Goal: Task Accomplishment & Management: Manage account settings

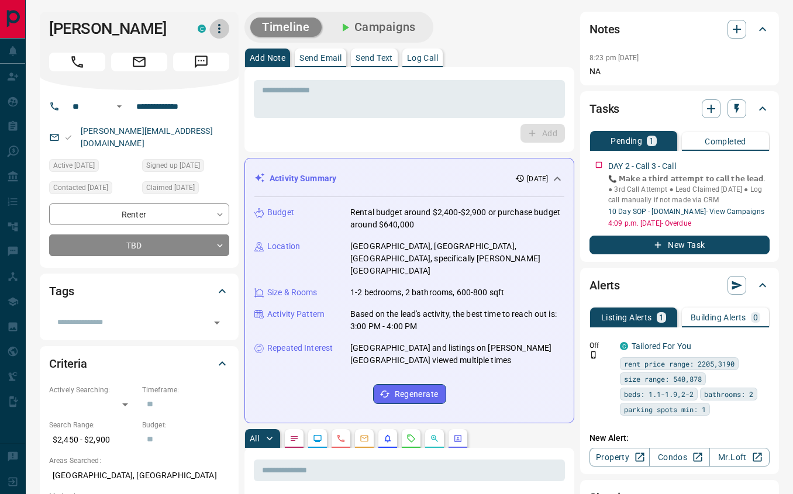
click at [212, 35] on icon "button" at bounding box center [219, 29] width 14 height 14
click at [280, 106] on div at bounding box center [396, 247] width 793 height 494
click at [326, 125] on div "* ​ Add" at bounding box center [409, 110] width 311 height 66
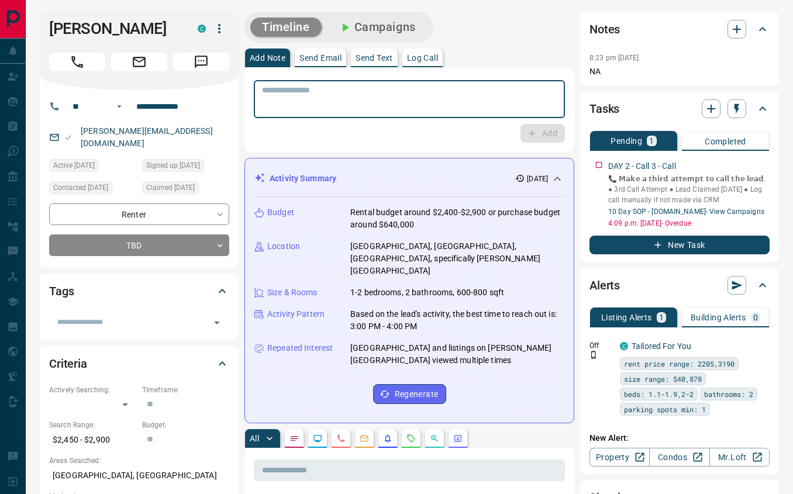
click at [329, 106] on textarea at bounding box center [409, 99] width 295 height 28
type textarea "**********"
click at [530, 137] on icon "button" at bounding box center [532, 133] width 6 height 6
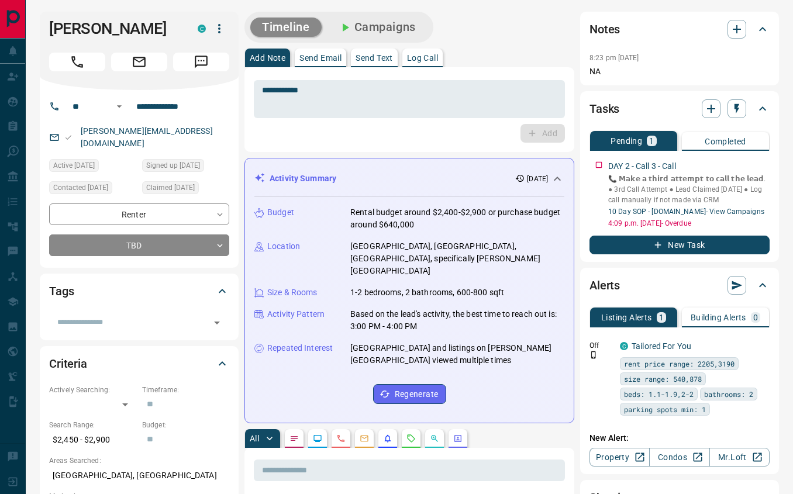
click at [405, 26] on button "Campaigns" at bounding box center [376, 27] width 101 height 19
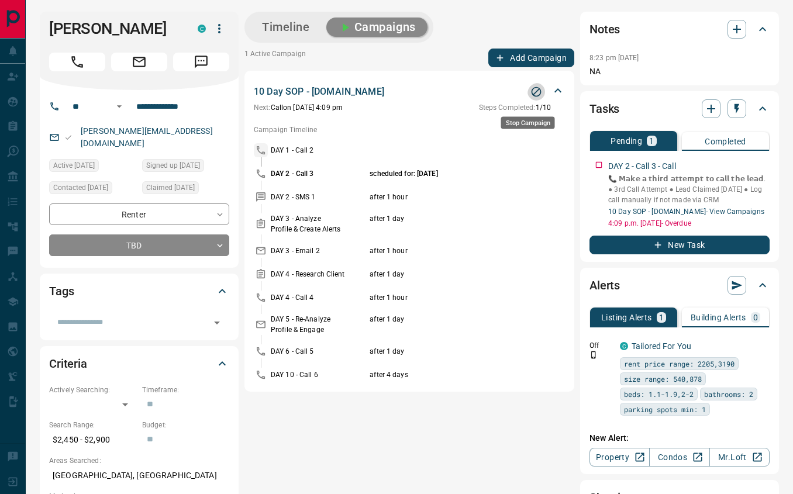
click at [531, 98] on icon "Stop Campaign" at bounding box center [537, 92] width 12 height 12
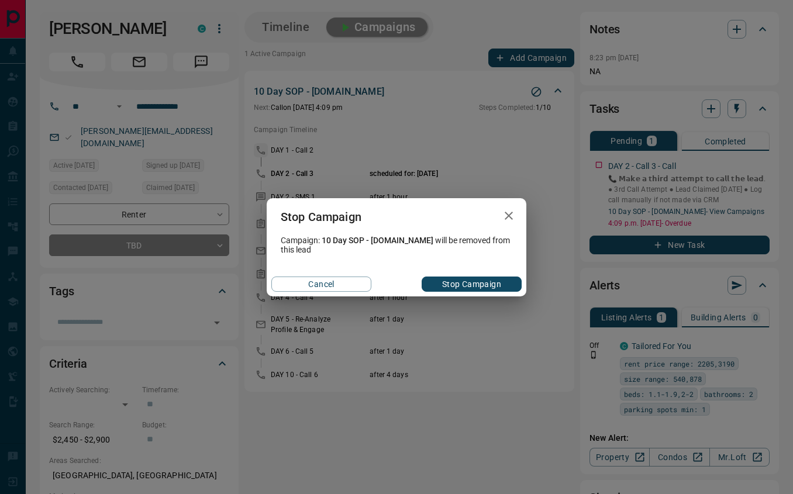
click at [468, 284] on button "Stop Campaign" at bounding box center [472, 284] width 100 height 15
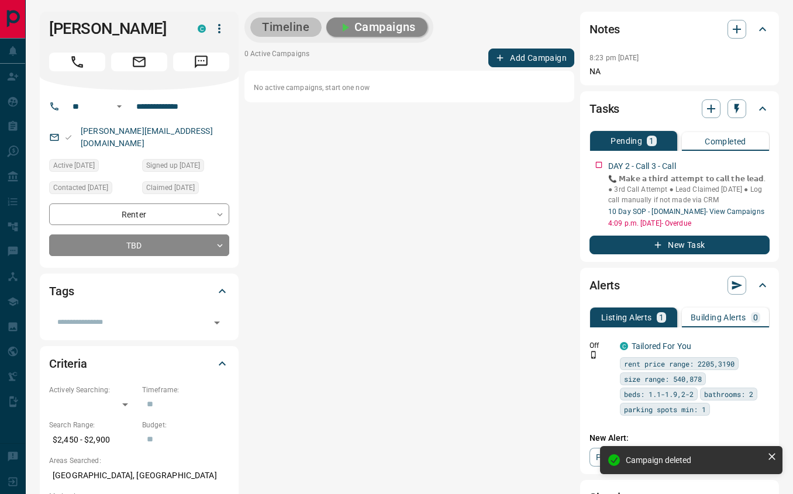
click at [265, 32] on button "Timeline" at bounding box center [285, 27] width 71 height 19
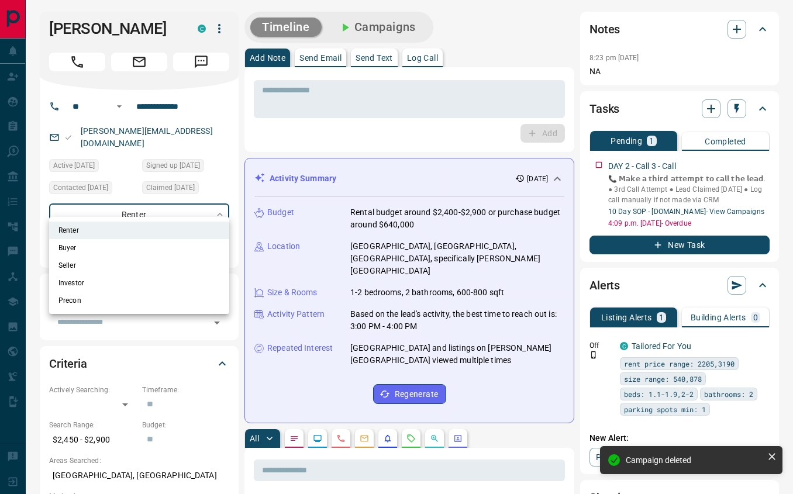
click at [120, 202] on div at bounding box center [396, 247] width 793 height 494
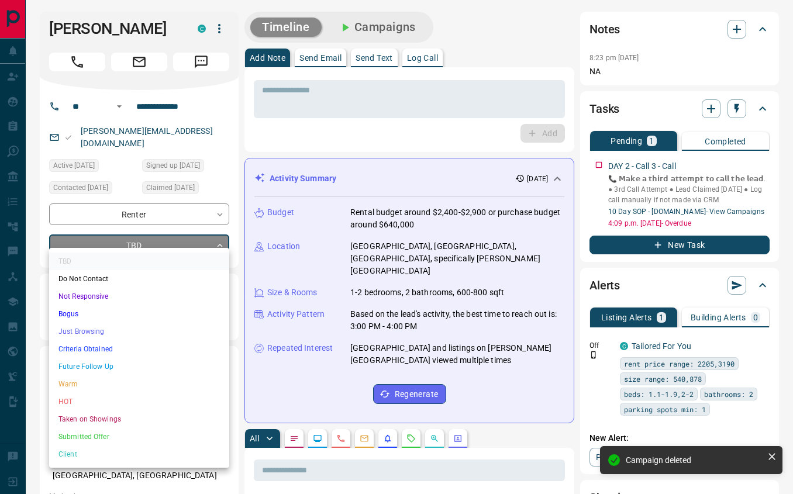
click at [103, 295] on li "Not Responsive" at bounding box center [139, 297] width 180 height 18
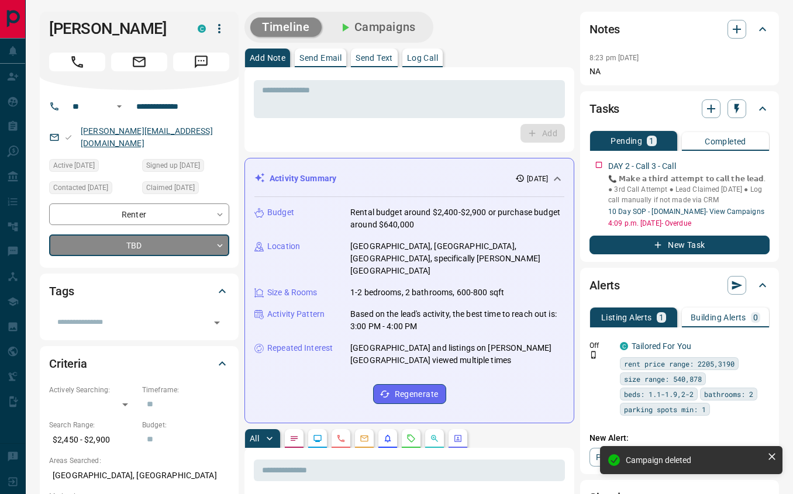
click at [151, 136] on link "[PERSON_NAME][EMAIL_ADDRESS][DOMAIN_NAME]" at bounding box center [147, 137] width 132 height 22
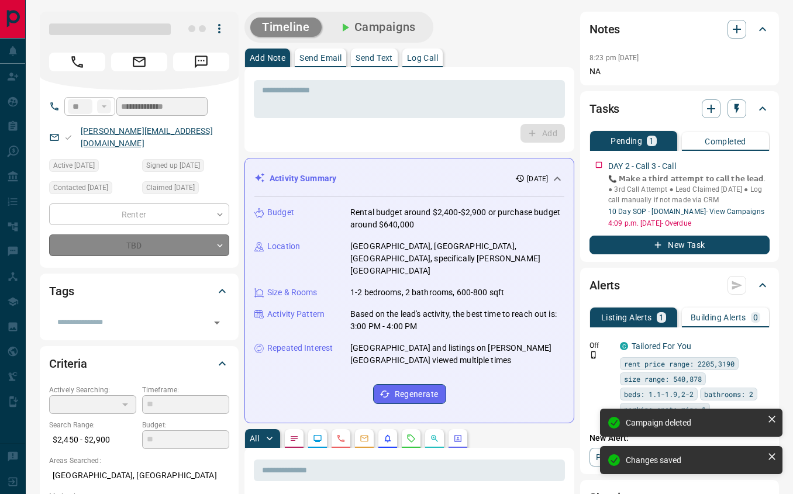
type input "*"
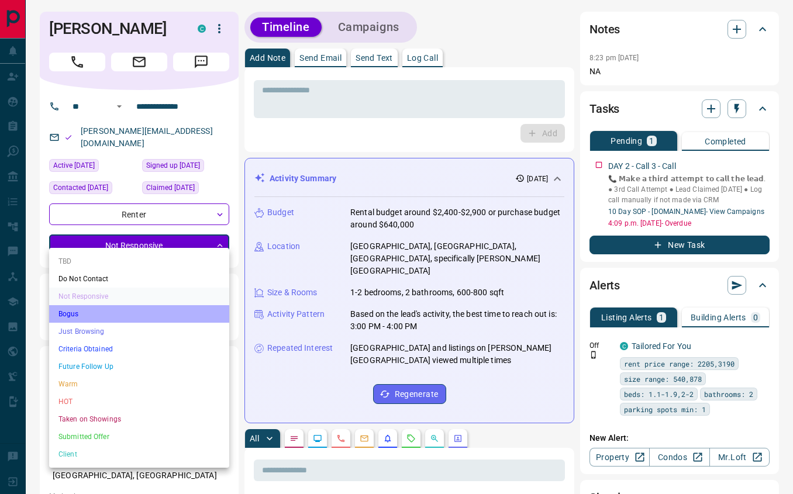
click at [135, 315] on li "Bogus" at bounding box center [139, 314] width 180 height 18
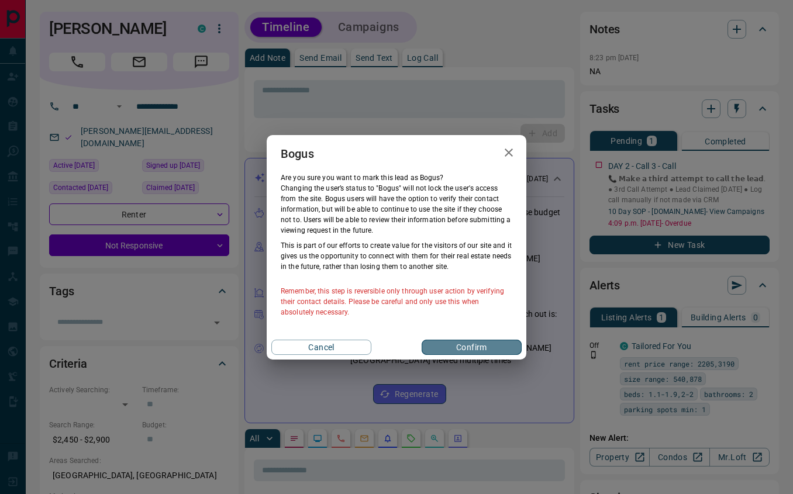
click at [455, 346] on button "Confirm" at bounding box center [472, 347] width 100 height 15
